Goal: Task Accomplishment & Management: Manage account settings

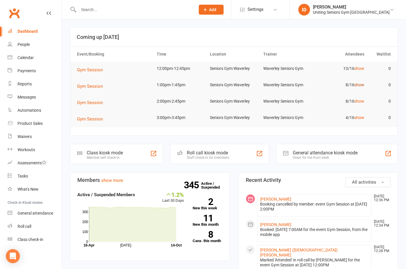
click at [357, 86] on link "show" at bounding box center [360, 84] width 10 height 5
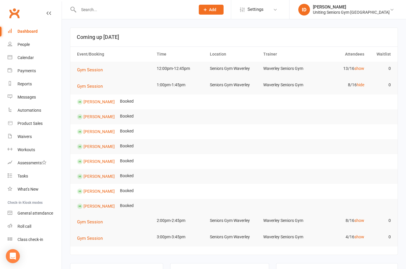
drag, startPoint x: 259, startPoint y: 146, endPoint x: 257, endPoint y: 143, distance: 3.8
click at [259, 146] on tr "[PERSON_NAME] Booked" at bounding box center [233, 146] width 327 height 15
click at [109, 18] on div at bounding box center [130, 9] width 121 height 19
click at [107, 12] on input "text" at bounding box center [134, 10] width 114 height 8
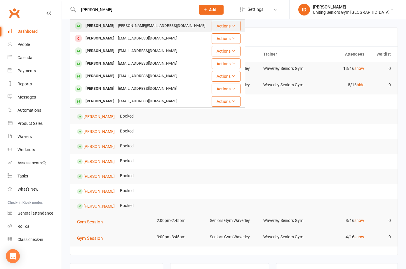
type input "[PERSON_NAME]"
click at [116, 29] on div "[PERSON_NAME][EMAIL_ADDRESS][DOMAIN_NAME]" at bounding box center [161, 26] width 91 height 8
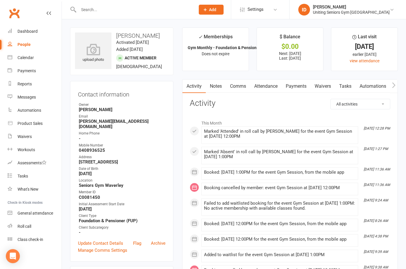
drag, startPoint x: 230, startPoint y: 85, endPoint x: 245, endPoint y: 87, distance: 15.3
click at [230, 85] on link "Comms" at bounding box center [238, 85] width 24 height 13
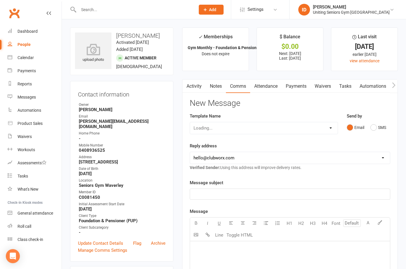
click at [266, 89] on link "Attendance" at bounding box center [266, 85] width 32 height 13
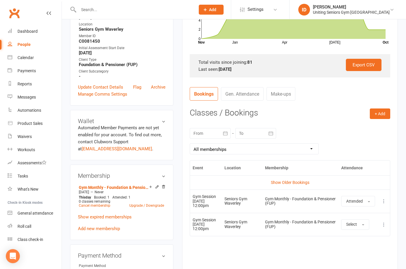
scroll to position [204, 0]
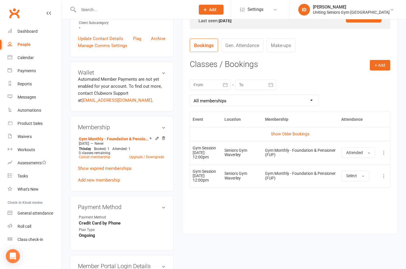
drag, startPoint x: 11, startPoint y: 3, endPoint x: 16, endPoint y: 8, distance: 7.4
click at [11, 3] on nav "Clubworx Dashboard People Calendar Payments Reports Messages Automations Produc…" at bounding box center [31, 135] width 62 height 269
click at [25, 62] on link "Calendar" at bounding box center [35, 57] width 54 height 13
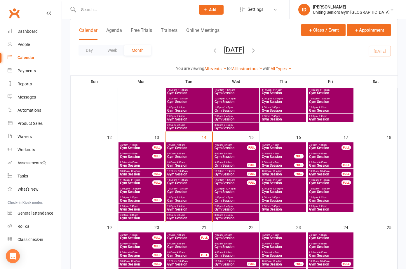
scroll to position [175, 0]
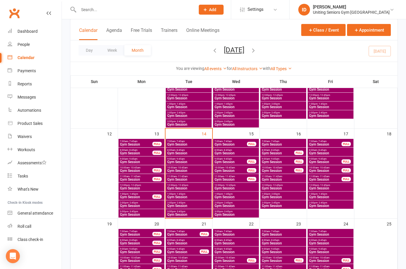
click at [331, 175] on span "11:00am - 11:45am" at bounding box center [325, 176] width 33 height 3
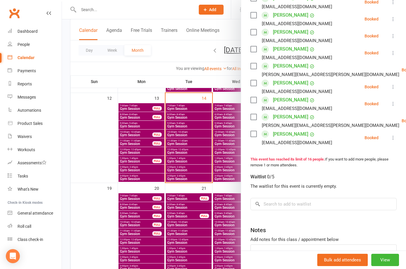
scroll to position [263, 0]
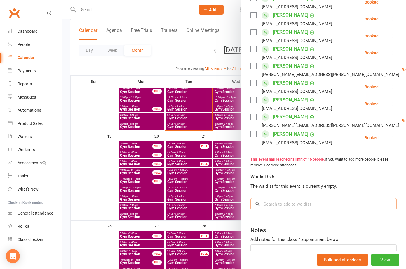
click at [288, 210] on input "search" at bounding box center [324, 204] width 146 height 12
click at [94, 177] on div at bounding box center [234, 134] width 344 height 269
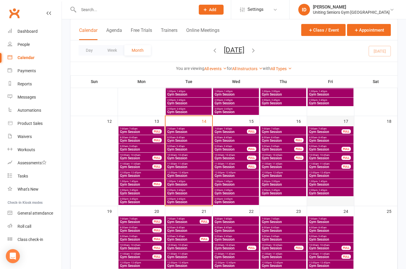
scroll to position [175, 0]
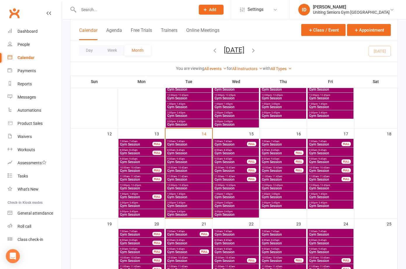
click at [329, 177] on span "- 11:45am" at bounding box center [324, 176] width 11 height 3
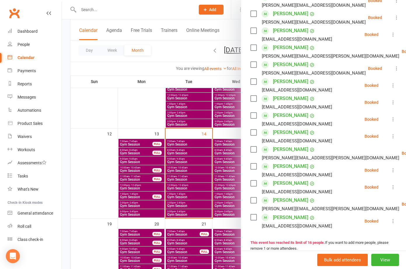
scroll to position [204, 0]
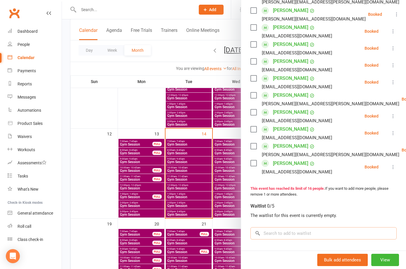
click at [292, 238] on input "search" at bounding box center [324, 233] width 146 height 12
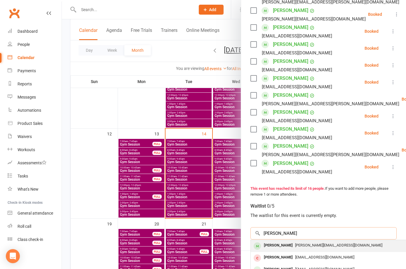
type input "[PERSON_NAME]"
click at [295, 247] on span "[PERSON_NAME][EMAIL_ADDRESS][DOMAIN_NAME]" at bounding box center [338, 245] width 87 height 4
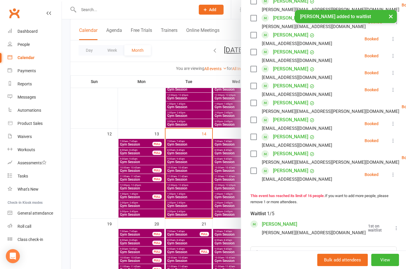
scroll to position [213, 0]
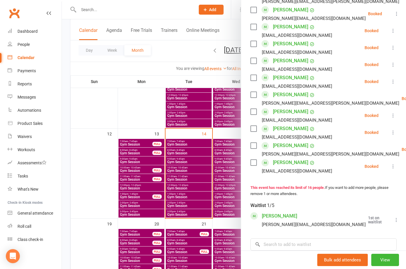
drag, startPoint x: 308, startPoint y: 222, endPoint x: 297, endPoint y: 225, distance: 11.9
click at [308, 222] on div "[PERSON_NAME] [PERSON_NAME][EMAIL_ADDRESS][DOMAIN_NAME]" at bounding box center [310, 219] width 118 height 17
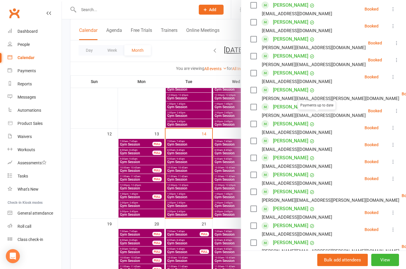
scroll to position [125, 0]
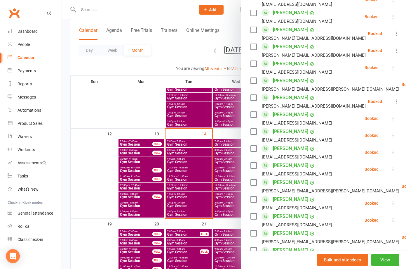
click at [90, 12] on div at bounding box center [234, 134] width 344 height 269
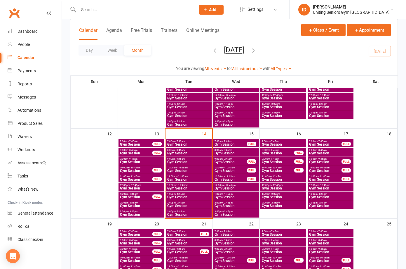
click at [91, 10] on input "text" at bounding box center [134, 10] width 114 height 8
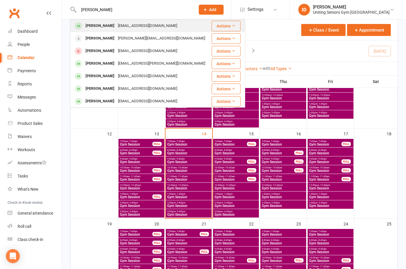
type input "[PERSON_NAME]"
click at [96, 25] on div "[PERSON_NAME]" at bounding box center [100, 26] width 32 height 8
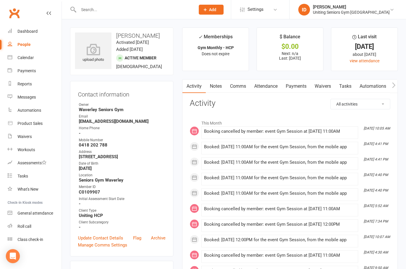
click at [272, 86] on link "Attendance" at bounding box center [266, 85] width 32 height 13
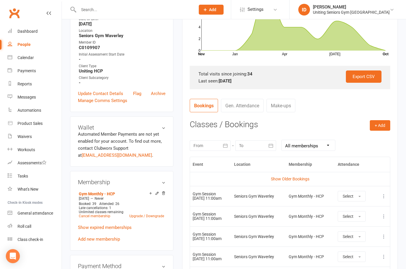
scroll to position [146, 0]
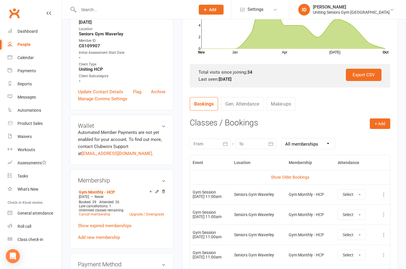
click at [226, 80] on strong "[DATE]" at bounding box center [225, 79] width 13 height 5
click at [227, 80] on strong "[DATE]" at bounding box center [225, 79] width 13 height 5
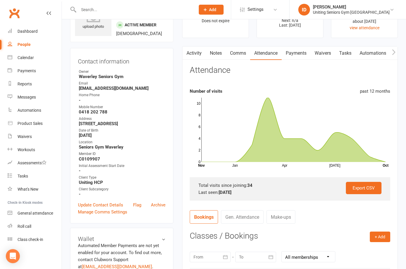
scroll to position [0, 0]
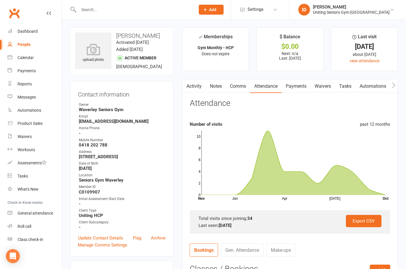
click at [34, 263] on nav "Clubworx Dashboard People Calendar Payments Reports Messages Automations Produc…" at bounding box center [31, 135] width 62 height 269
